Goal: Task Accomplishment & Management: Manage account settings

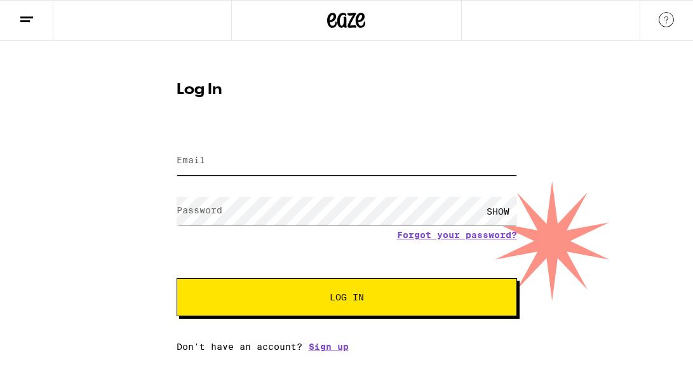
click at [274, 166] on input "Email" at bounding box center [346, 161] width 340 height 29
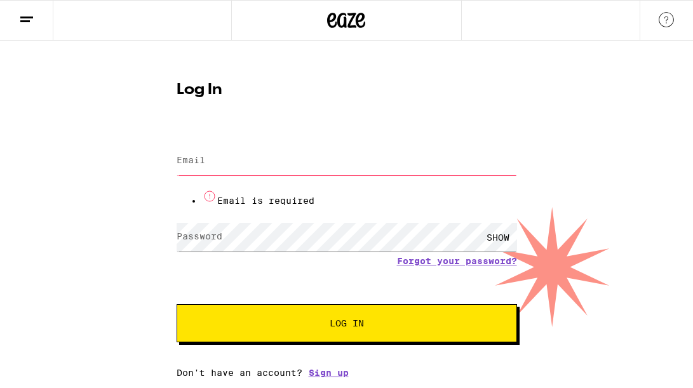
type input "[EMAIL_ADDRESS][DOMAIN_NAME]"
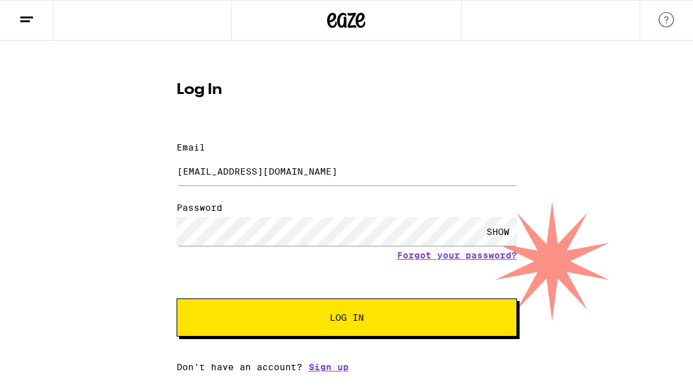
click at [342, 298] on button "Log In" at bounding box center [346, 317] width 340 height 38
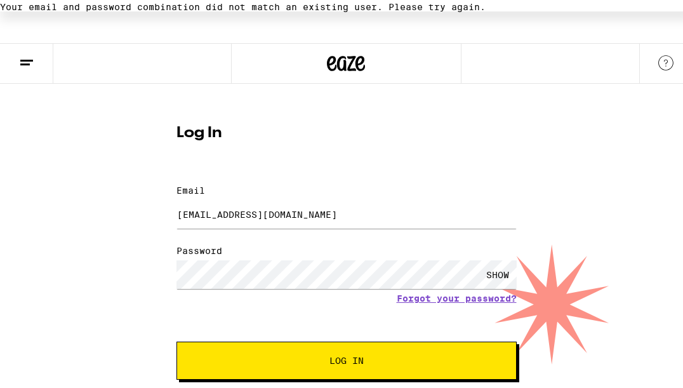
click at [392, 354] on span "Log In" at bounding box center [346, 358] width 237 height 9
